Goal: Task Accomplishment & Management: Complete application form

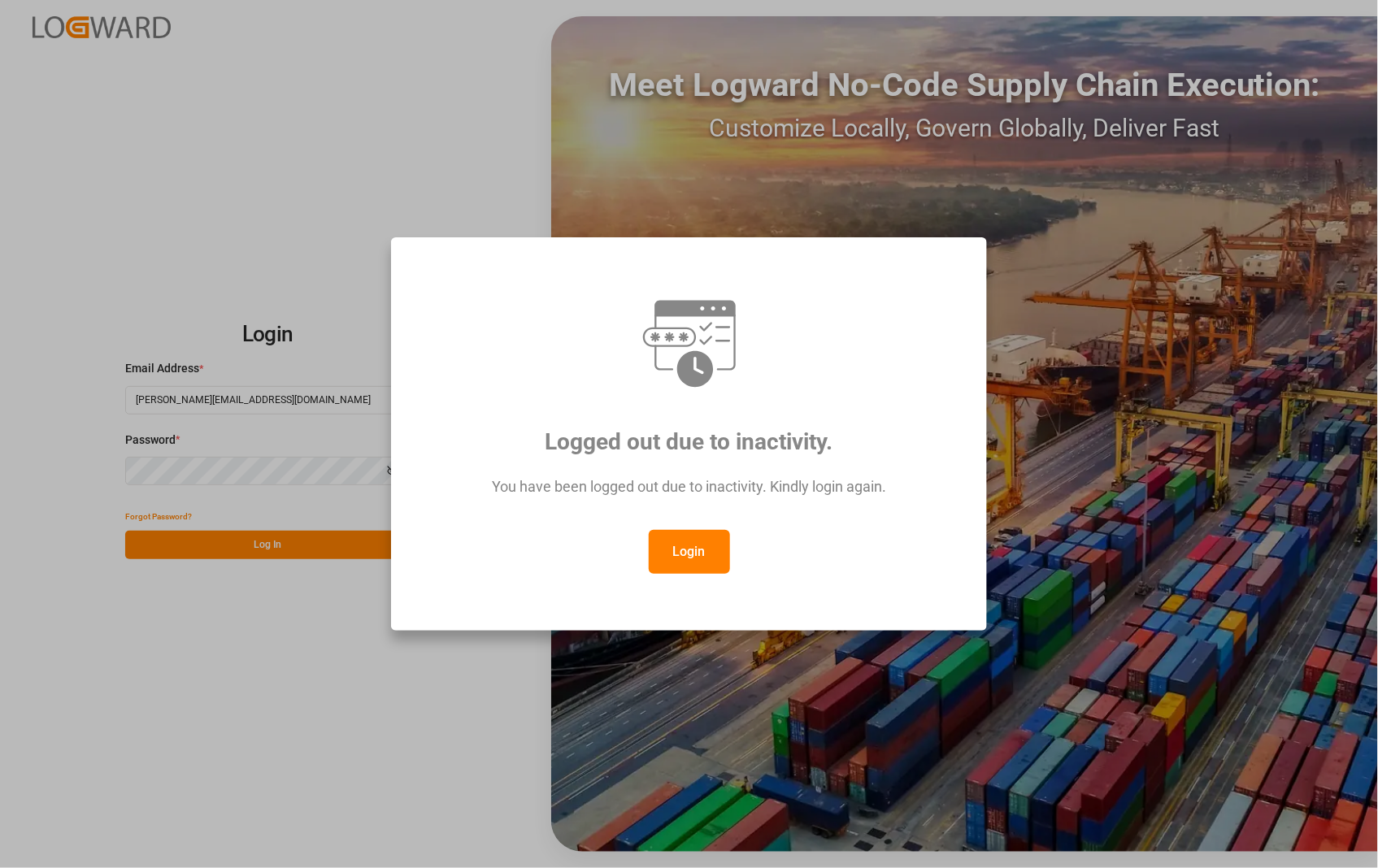
click at [693, 555] on button "Login" at bounding box center [689, 552] width 81 height 44
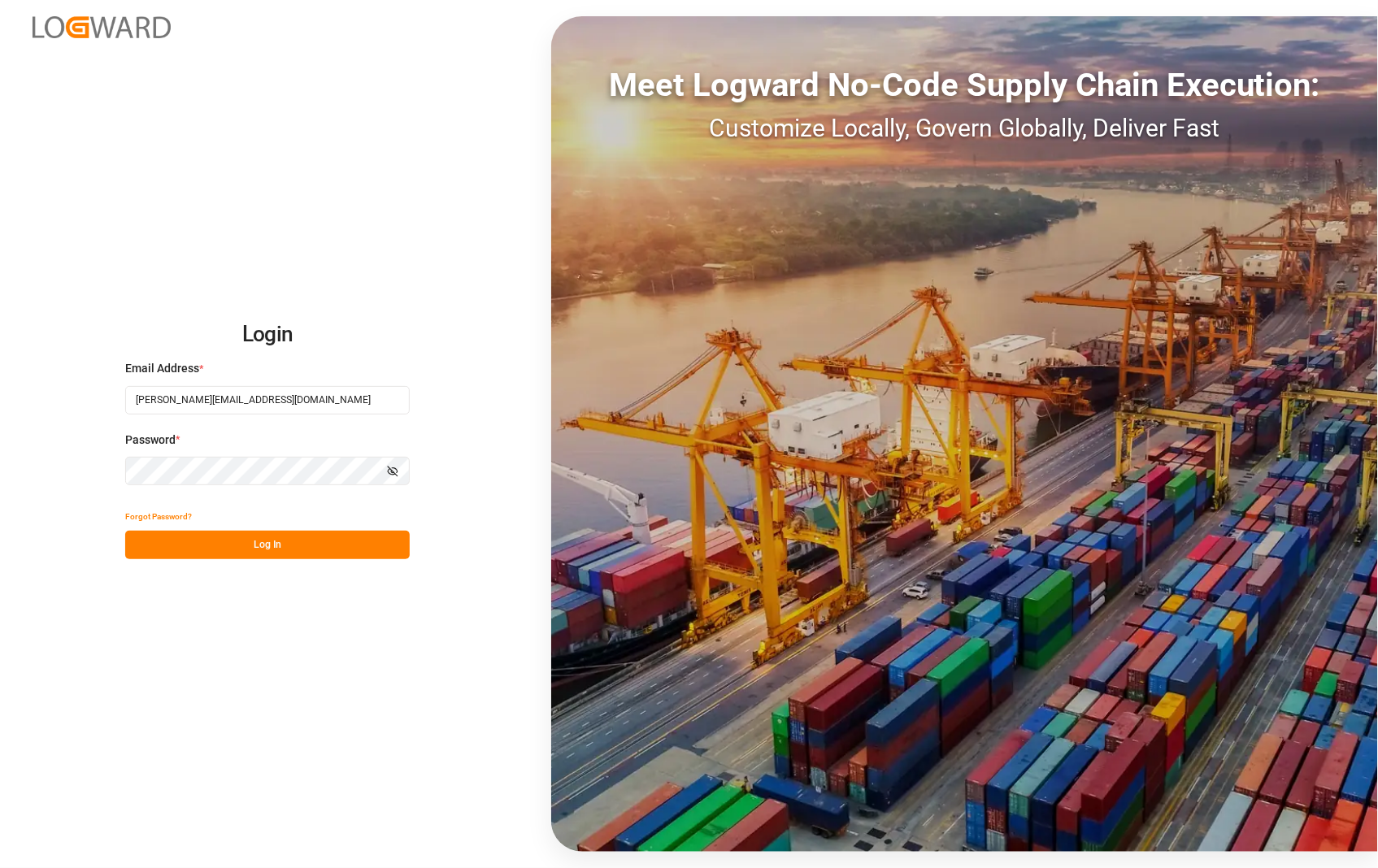
click at [257, 544] on button "Log In" at bounding box center [267, 545] width 285 height 28
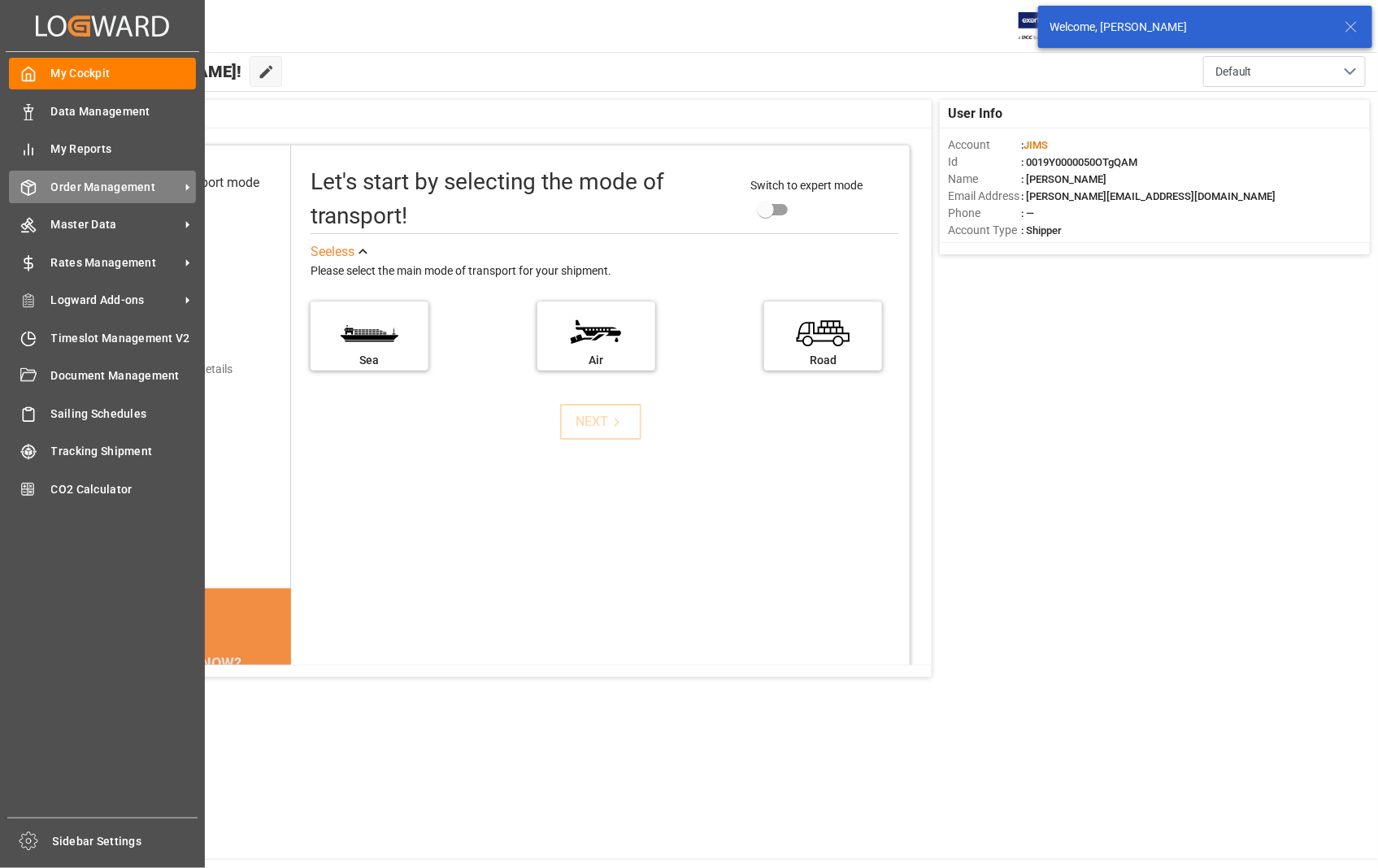
click at [135, 188] on span "Order Management" at bounding box center [115, 187] width 129 height 17
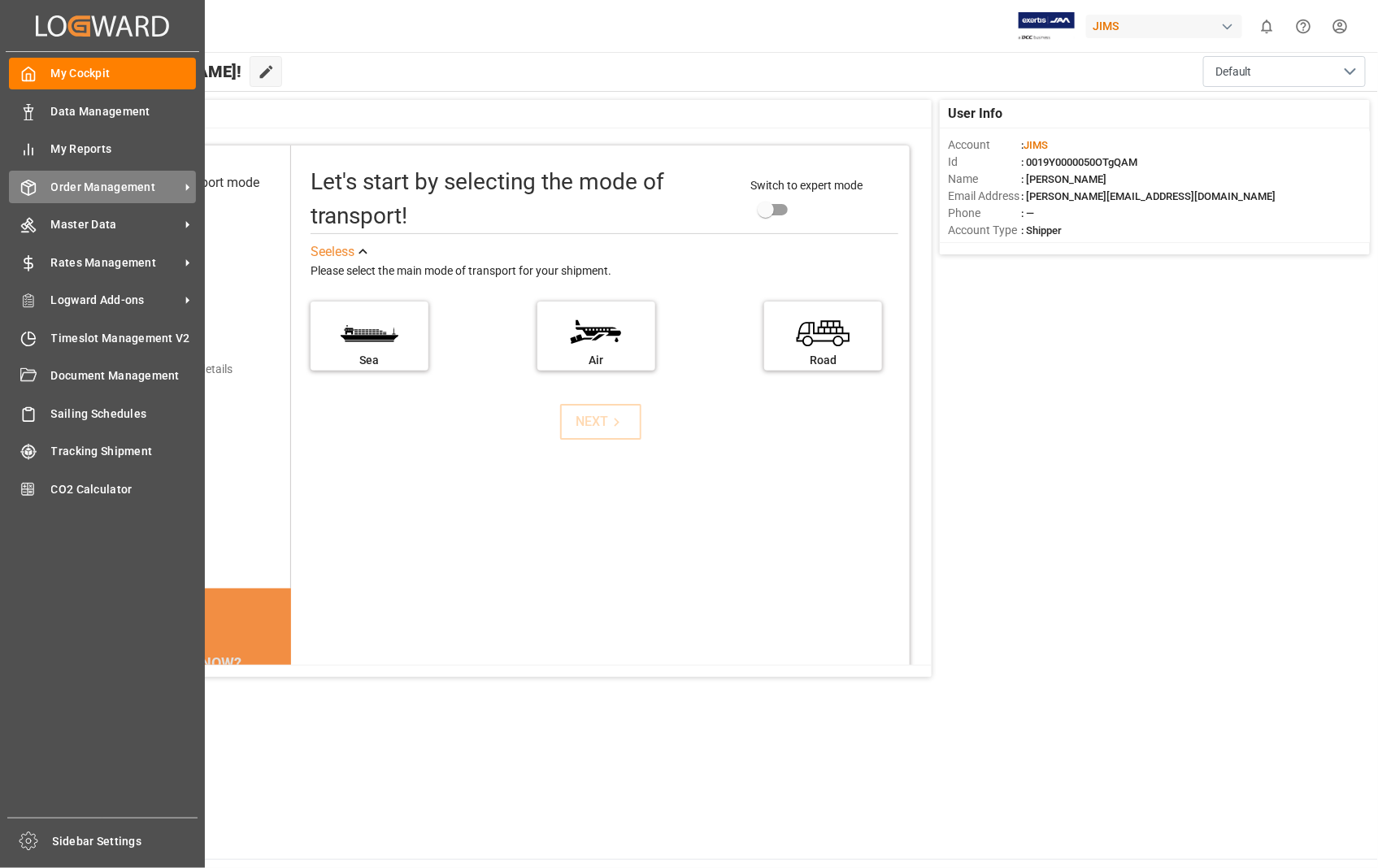
click at [133, 191] on span "Order Management" at bounding box center [115, 187] width 129 height 17
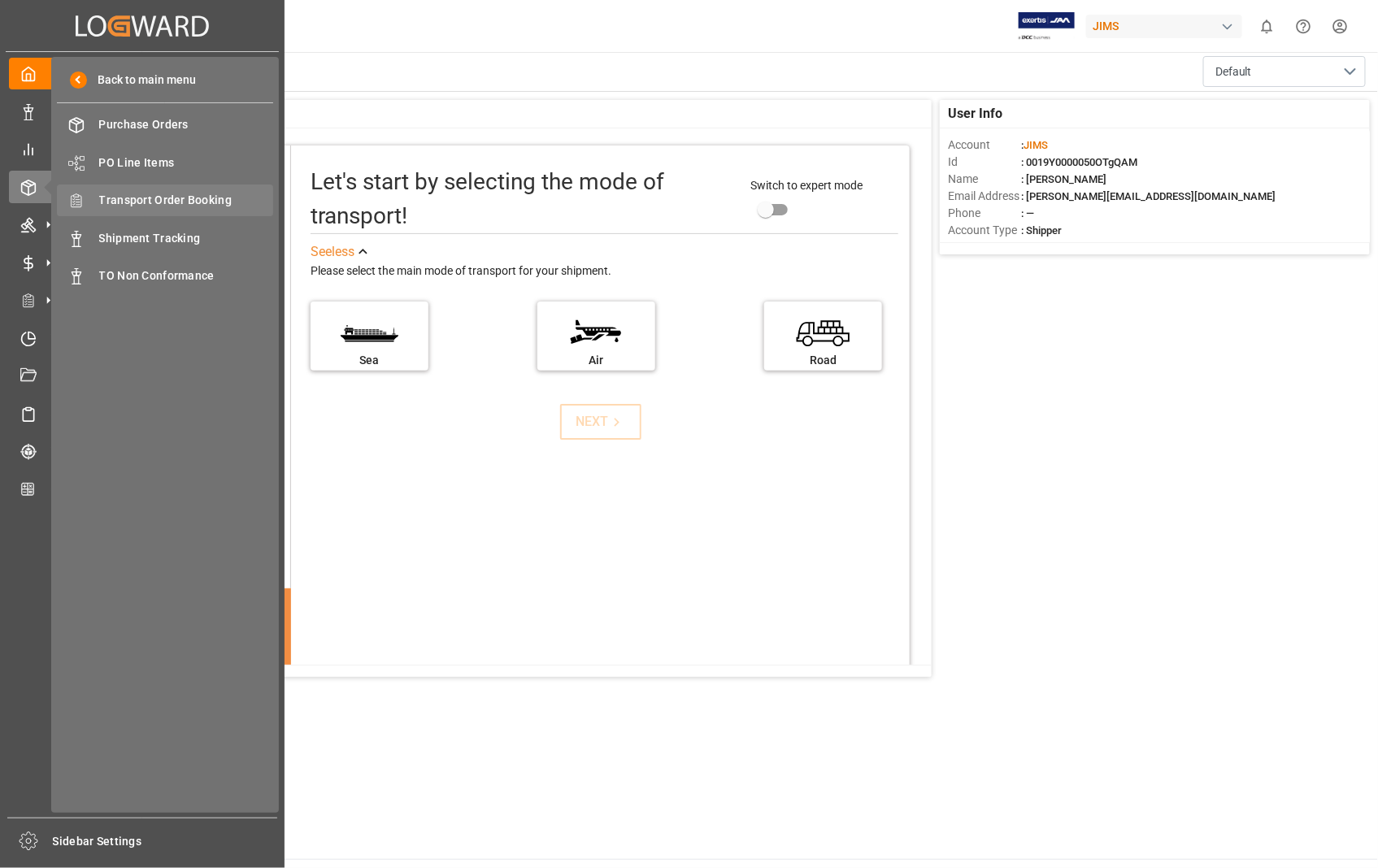
click at [179, 201] on span "Transport Order Booking" at bounding box center [186, 200] width 175 height 17
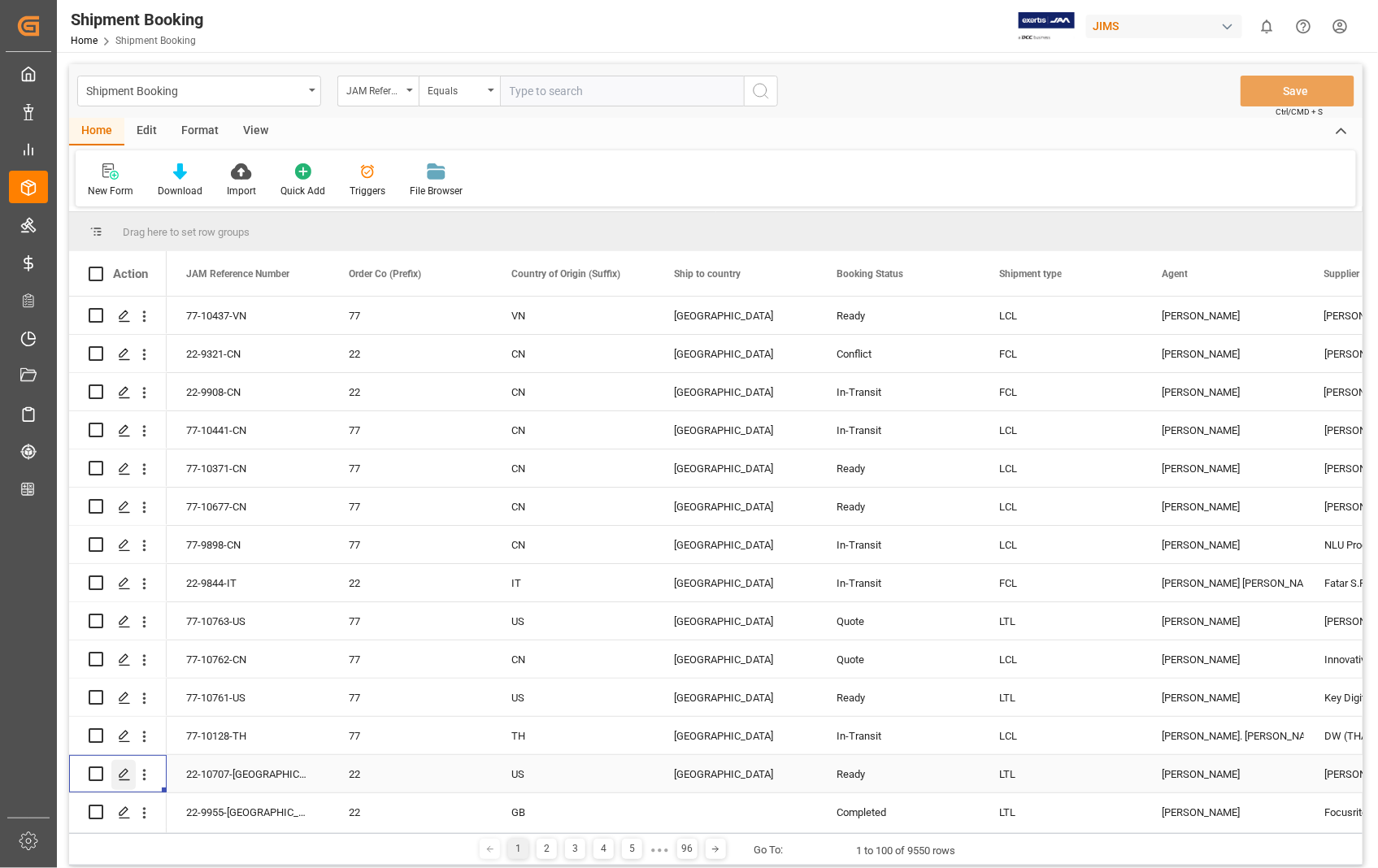
click at [125, 772] on icon "Press SPACE to select this row." at bounding box center [124, 775] width 13 height 13
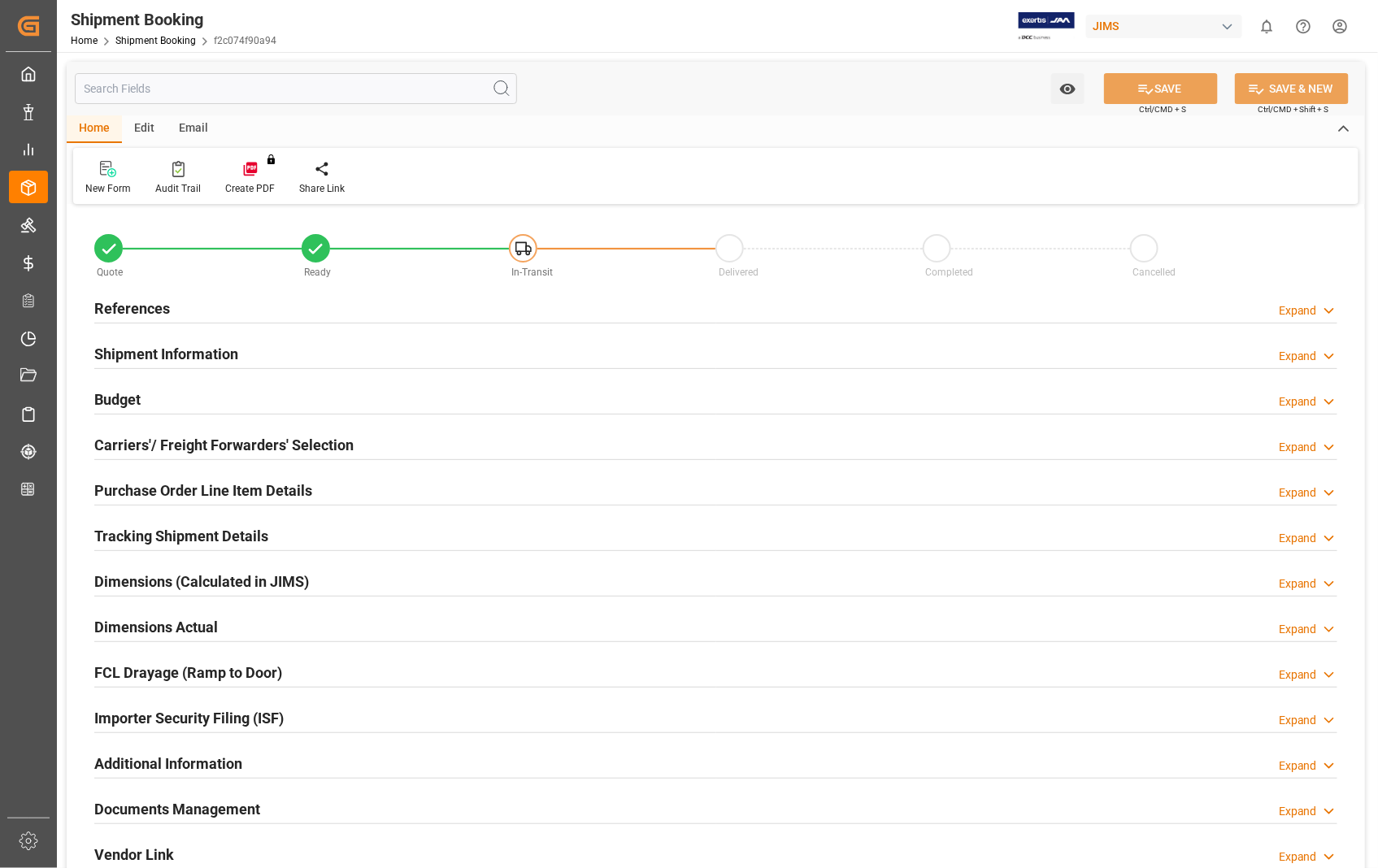
type input "0"
type input "[DATE] 18:31"
type input "[DATE]"
click at [144, 306] on h2 "References" at bounding box center [132, 308] width 75 height 22
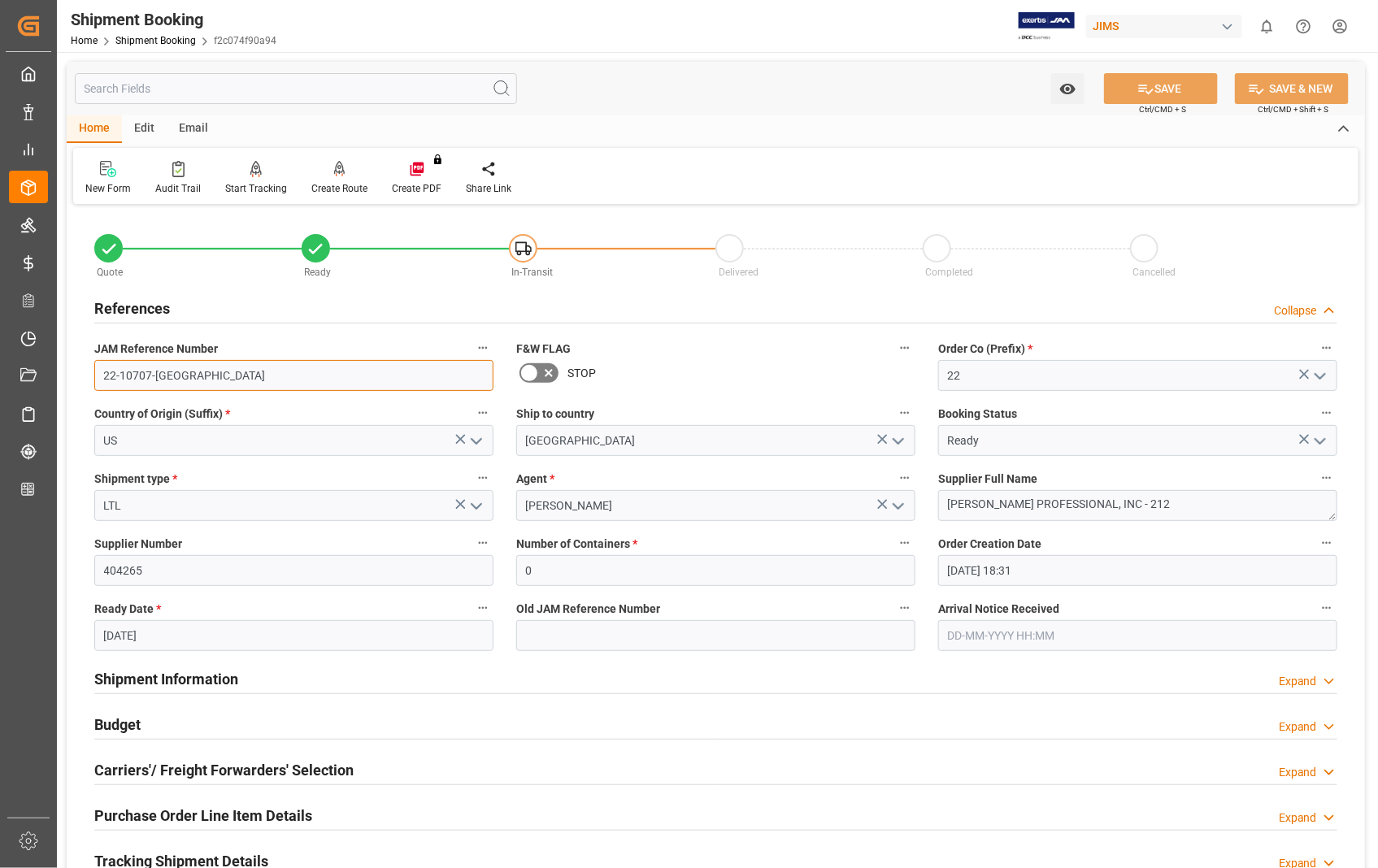
drag, startPoint x: 177, startPoint y: 371, endPoint x: 99, endPoint y: 372, distance: 78.0
click at [99, 372] on input "22-10707-[GEOGRAPHIC_DATA]" at bounding box center [293, 375] width 399 height 31
click at [205, 769] on h2 "Carriers'/ Freight Forwarders' Selection" at bounding box center [224, 769] width 260 height 22
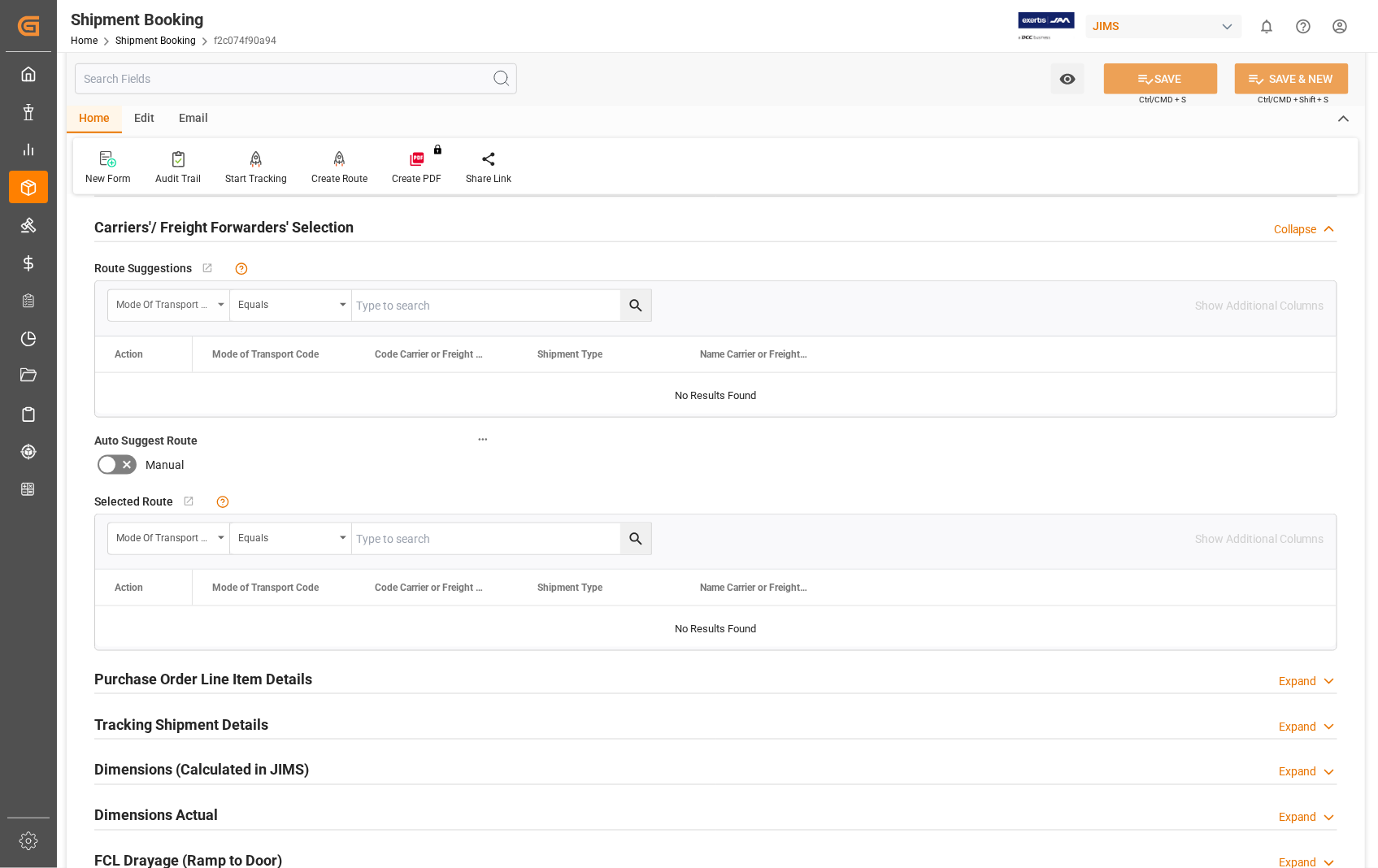
scroll to position [542, 0]
click at [152, 226] on h2 "Carriers'/ Freight Forwarders' Selection" at bounding box center [224, 229] width 260 height 22
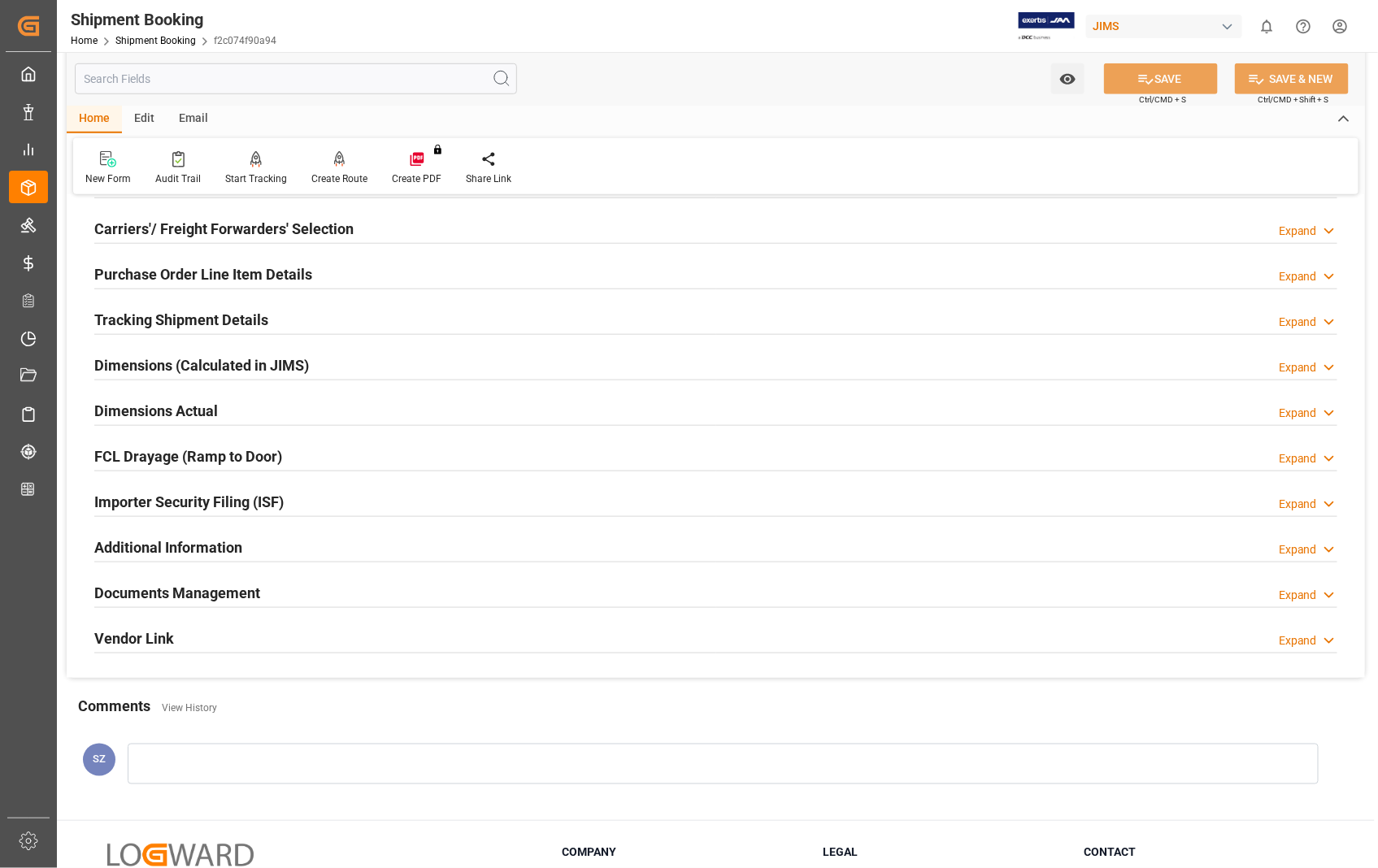
click at [234, 593] on h2 "Documents Management" at bounding box center [177, 592] width 166 height 22
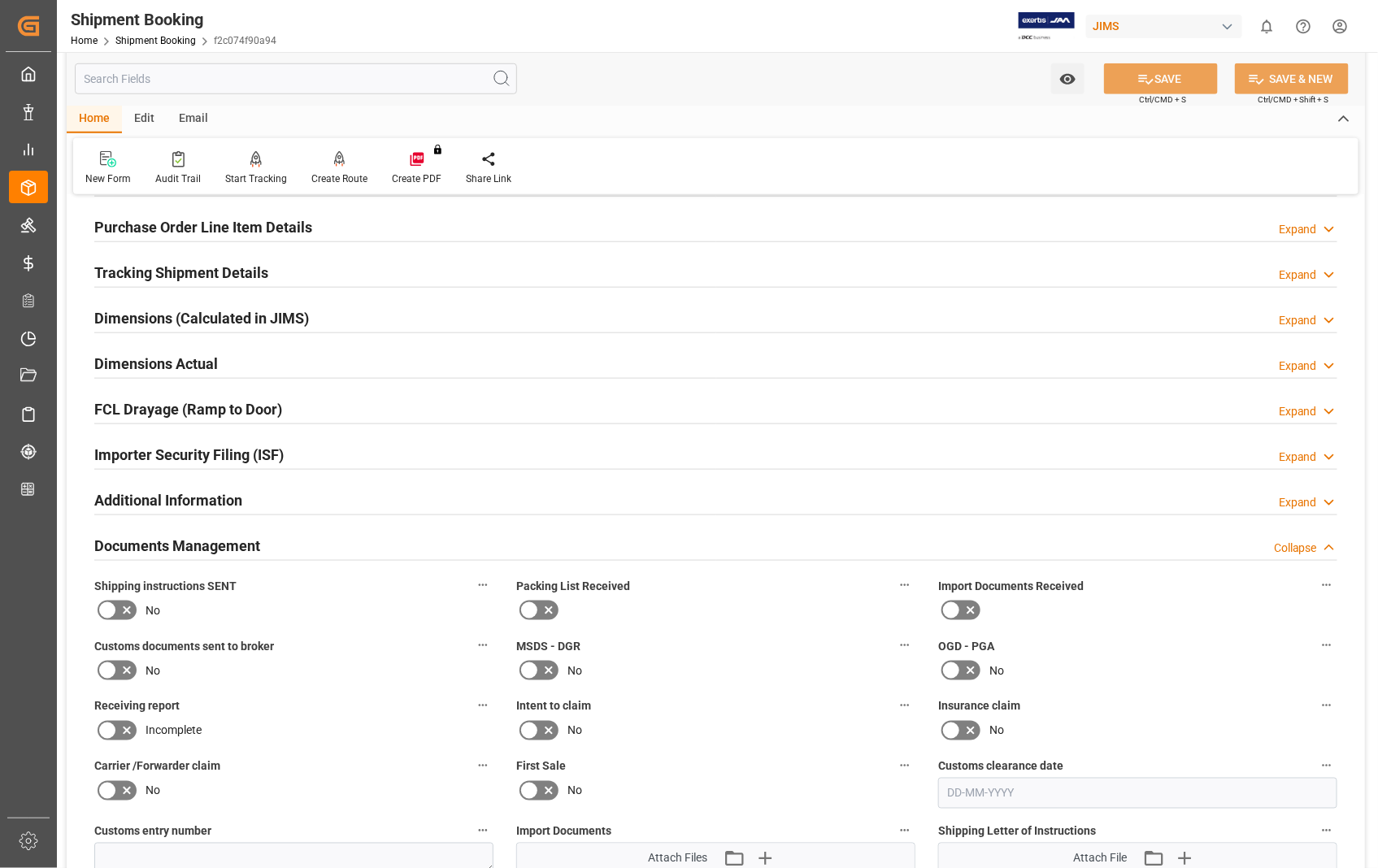
scroll to position [632, 0]
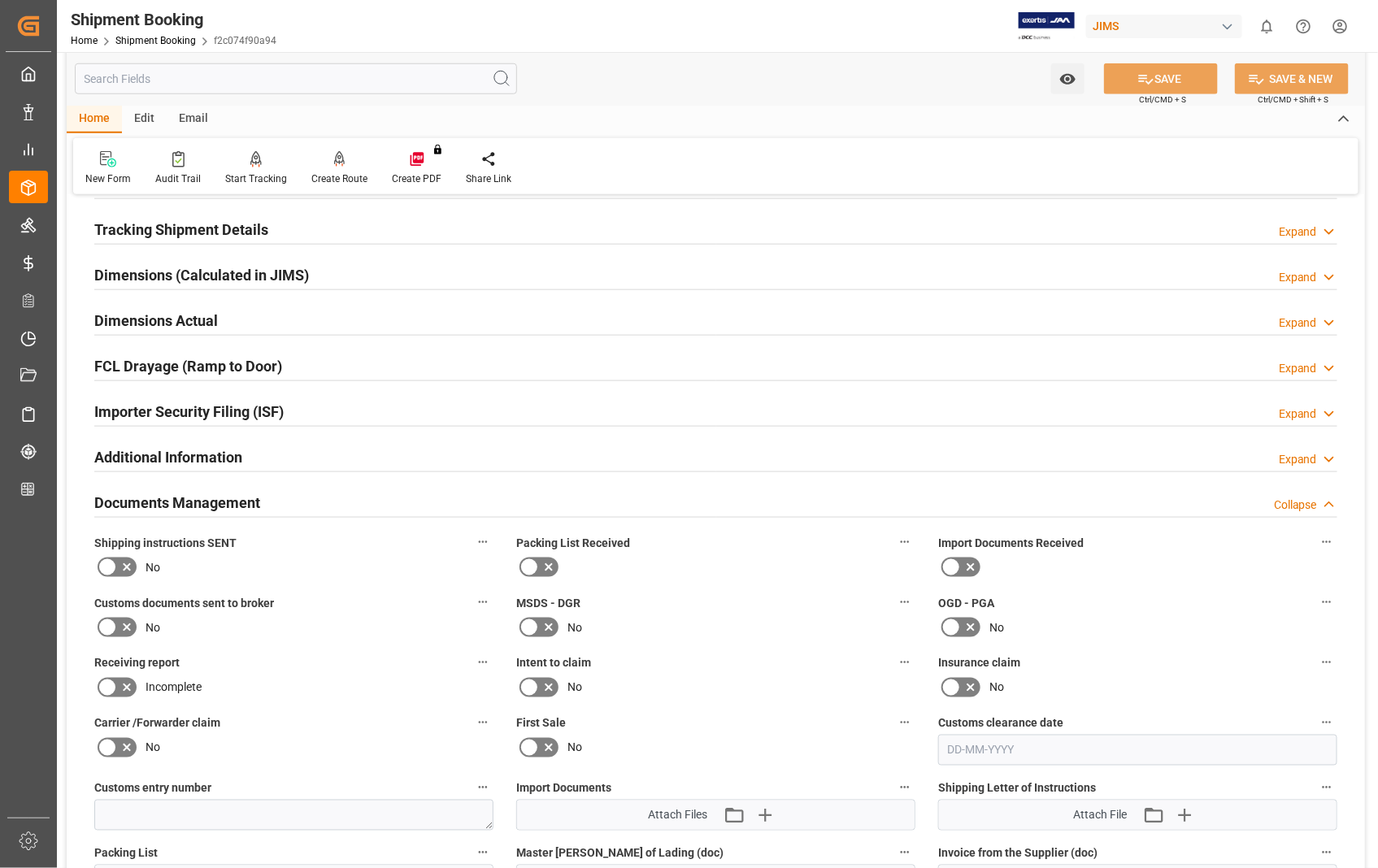
click at [201, 497] on h2 "Documents Management" at bounding box center [177, 502] width 166 height 22
